Goal: Complete application form

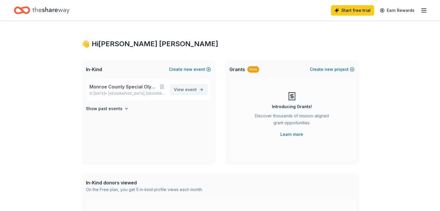
click at [187, 91] on span "event" at bounding box center [191, 89] width 12 height 5
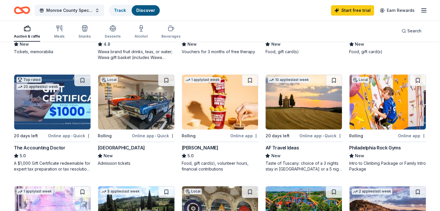
scroll to position [145, 0]
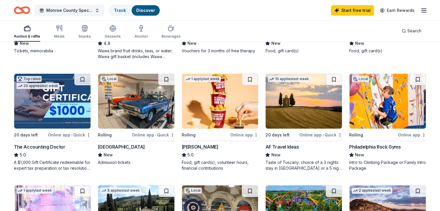
click at [125, 146] on div "[GEOGRAPHIC_DATA]" at bounding box center [121, 146] width 47 height 7
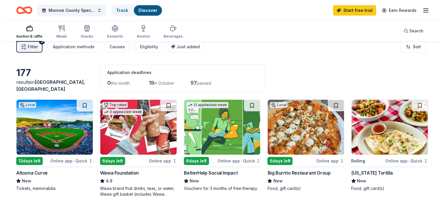
scroll to position [0, 0]
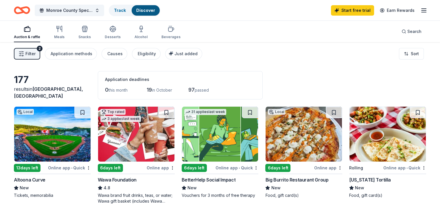
click at [36, 55] on span "Filter" at bounding box center [30, 53] width 10 height 7
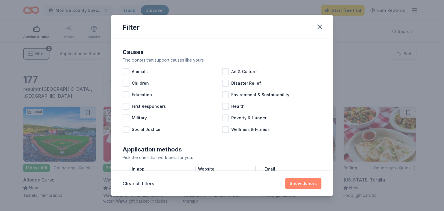
click at [304, 182] on button "Show donors" at bounding box center [303, 184] width 36 height 12
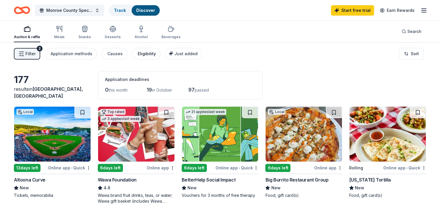
click at [150, 55] on div "Eligibility" at bounding box center [147, 53] width 18 height 7
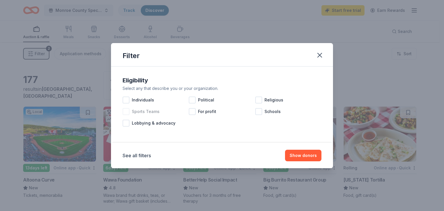
click at [127, 112] on div at bounding box center [126, 111] width 7 height 7
click at [298, 156] on button "Show 162 donors" at bounding box center [300, 156] width 44 height 12
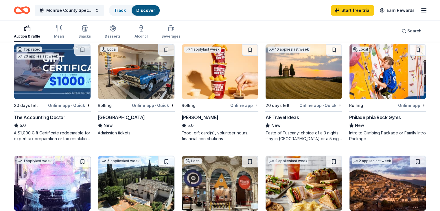
scroll to position [174, 0]
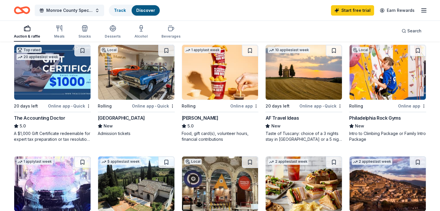
click at [379, 85] on img at bounding box center [387, 72] width 76 height 55
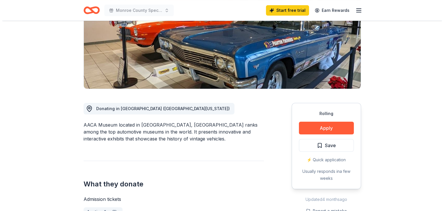
scroll to position [116, 0]
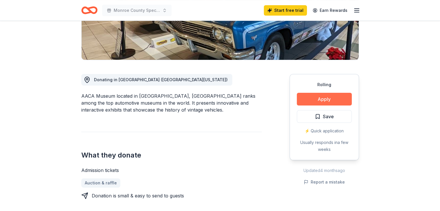
click at [304, 100] on button "Apply" at bounding box center [324, 99] width 55 height 13
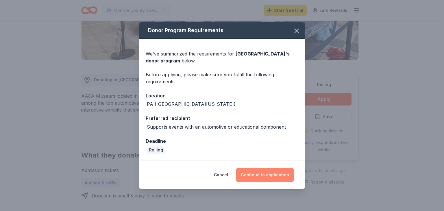
click at [267, 174] on button "Continue to application" at bounding box center [265, 175] width 58 height 14
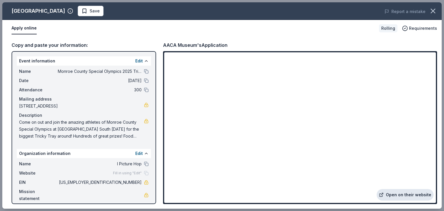
click at [393, 192] on link "Open on their website" at bounding box center [405, 195] width 57 height 12
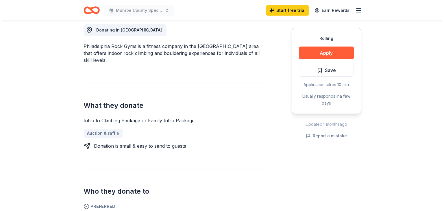
scroll to position [145, 0]
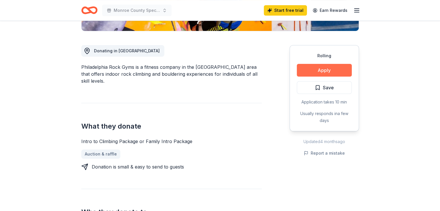
click at [326, 70] on button "Apply" at bounding box center [324, 70] width 55 height 13
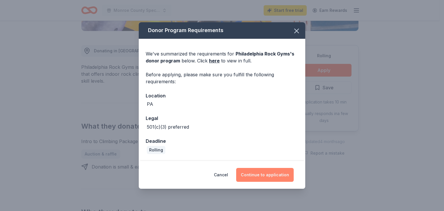
click at [264, 174] on button "Continue to application" at bounding box center [265, 175] width 58 height 14
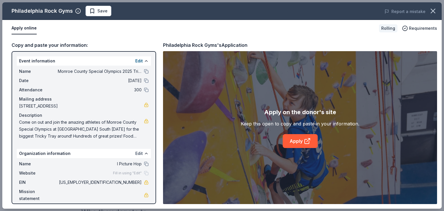
click at [138, 153] on button "Edit" at bounding box center [139, 153] width 8 height 7
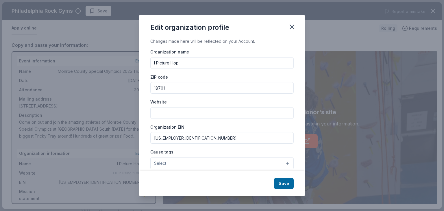
drag, startPoint x: 191, startPoint y: 63, endPoint x: 124, endPoint y: 59, distance: 66.9
click at [124, 59] on div "Edit organization profile Changes made here will be reflected on your Account. …" at bounding box center [222, 105] width 444 height 211
type input "Monroe County Special Olympics"
type input "18360"
paste input "23-2078543"
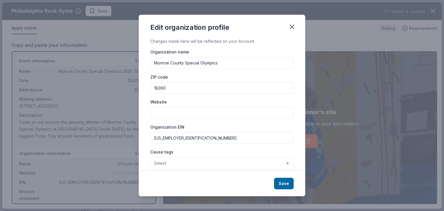
type input "23-2078543"
click at [191, 153] on div "Cause tags Select" at bounding box center [221, 158] width 143 height 21
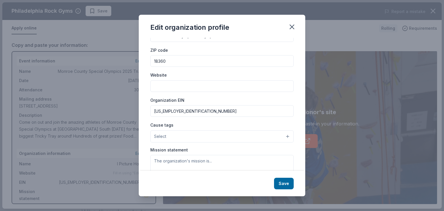
scroll to position [29, 0]
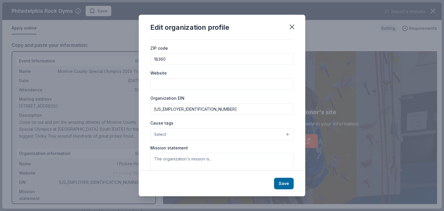
click at [176, 131] on button "Select" at bounding box center [221, 134] width 143 height 12
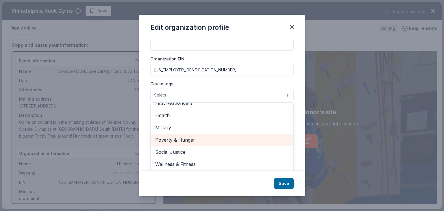
scroll to position [69, 0]
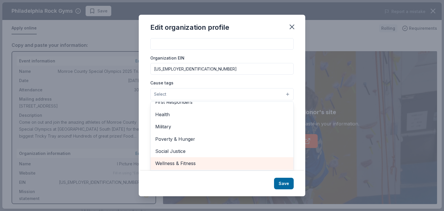
click at [205, 162] on span "Wellness & Fitness" at bounding box center [222, 164] width 134 height 8
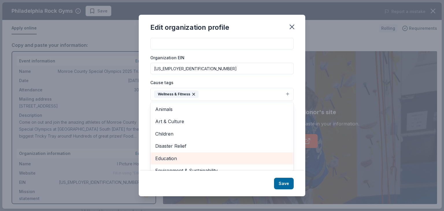
scroll to position [0, 0]
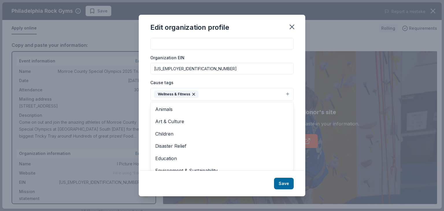
click at [296, 109] on div "Changes made here will be reflected on your Account. Organization name Monroe C…" at bounding box center [222, 104] width 167 height 133
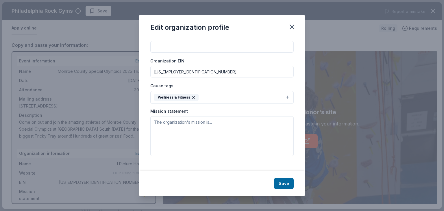
scroll to position [61, 0]
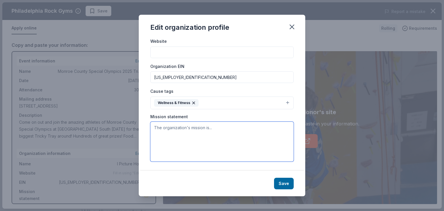
click at [237, 126] on textarea at bounding box center [221, 142] width 143 height 40
click at [204, 146] on textarea at bounding box center [221, 142] width 143 height 40
paste textarea "The mission of Special Olympics Pennsylvania is to provide year-round sports tr…"
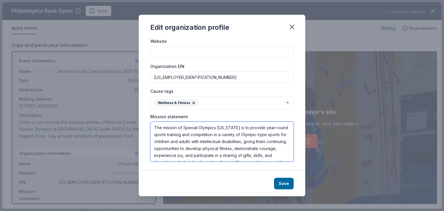
scroll to position [10, 0]
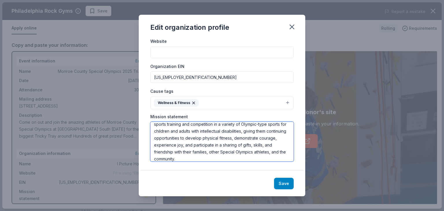
type textarea "The mission of Special Olympics Pennsylvania is to provide year-round sports tr…"
click at [284, 183] on button "Save" at bounding box center [284, 184] width 20 height 12
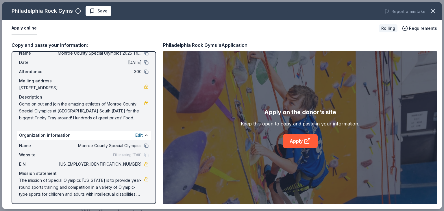
scroll to position [19, 0]
click at [293, 142] on link "Apply" at bounding box center [300, 141] width 35 height 14
